Goal: Task Accomplishment & Management: Use online tool/utility

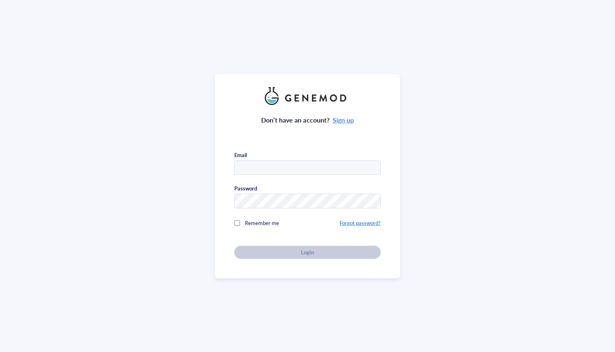
type input "[EMAIL_ADDRESS][DOMAIN_NAME]"
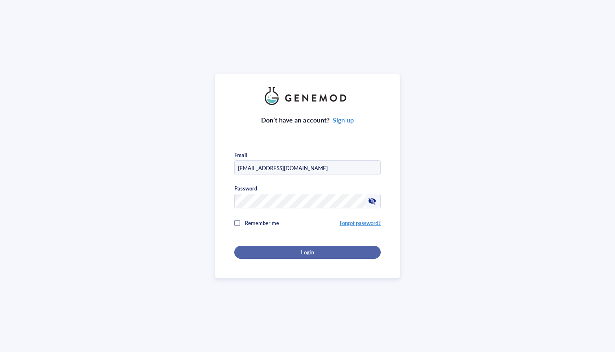
click at [306, 251] on span "Login" at bounding box center [307, 251] width 13 height 7
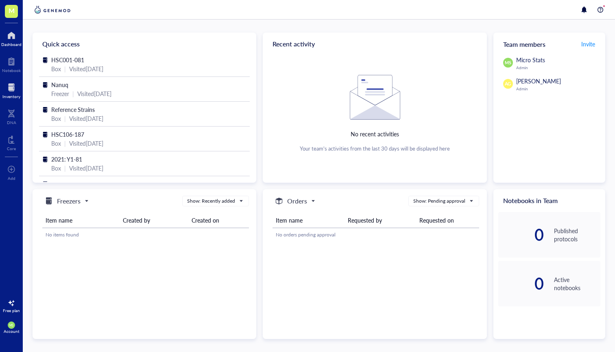
click at [11, 92] on div at bounding box center [11, 87] width 18 height 13
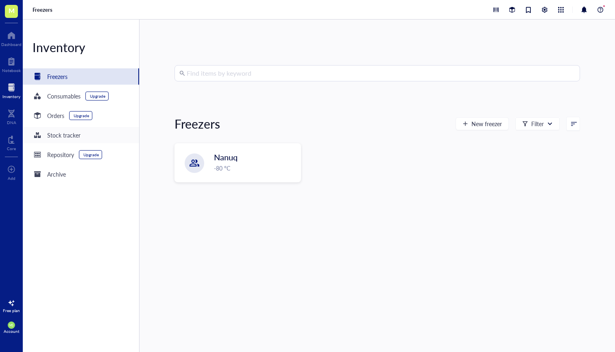
click at [51, 140] on div "Stock tracker" at bounding box center [81, 135] width 116 height 16
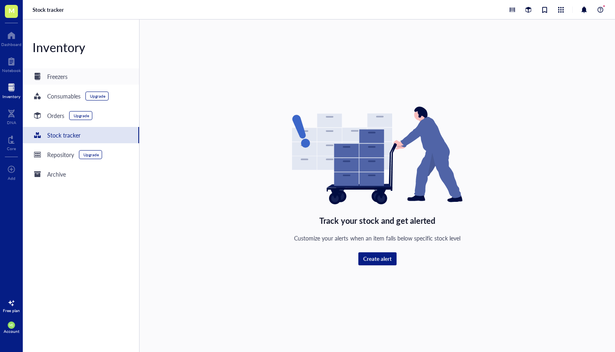
click at [75, 76] on div "Freezers" at bounding box center [81, 76] width 116 height 16
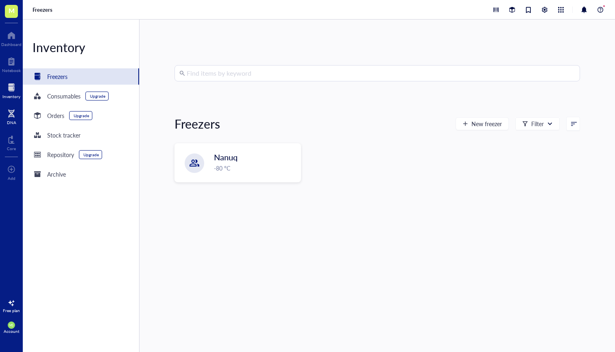
click at [6, 124] on div "DNA" at bounding box center [11, 115] width 23 height 23
click at [13, 111] on div at bounding box center [11, 113] width 9 height 13
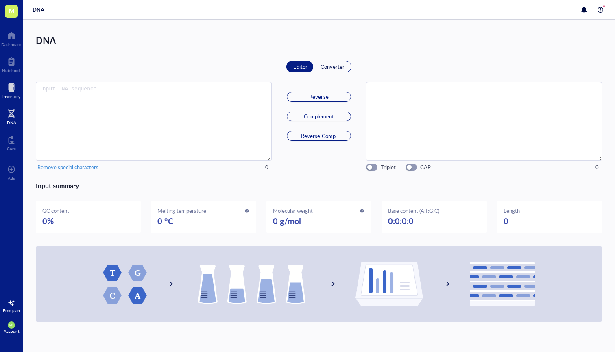
click at [11, 95] on div "Inventory" at bounding box center [11, 96] width 18 height 5
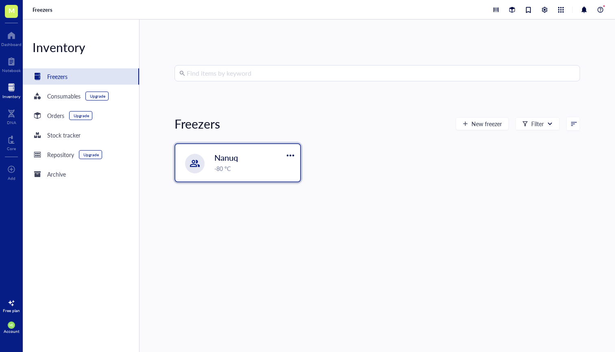
click at [243, 164] on div "-80 °C" at bounding box center [254, 168] width 81 height 9
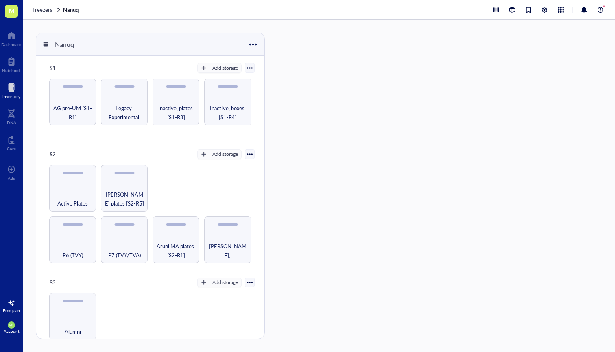
click at [9, 96] on div "Inventory" at bounding box center [11, 96] width 18 height 5
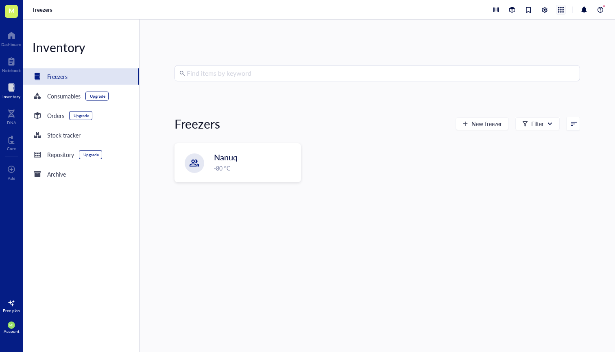
click at [558, 12] on div at bounding box center [560, 9] width 9 height 9
click at [546, 11] on div at bounding box center [544, 9] width 9 height 9
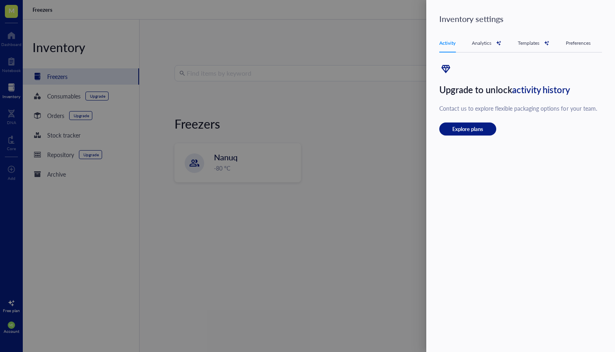
click at [405, 121] on div at bounding box center [307, 176] width 615 height 352
